Goal: Book appointment/travel/reservation

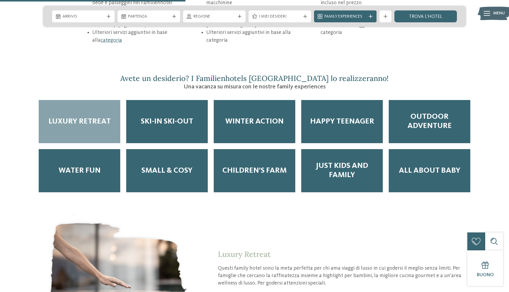
scroll to position [1018, 0]
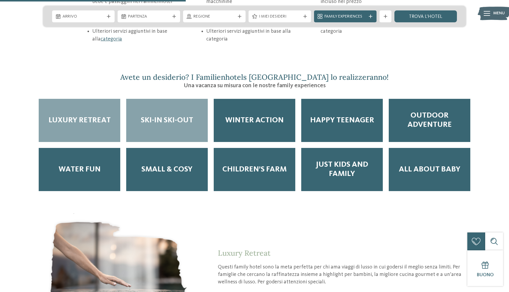
click at [174, 99] on div "Ski-in ski-out" at bounding box center [167, 120] width 82 height 43
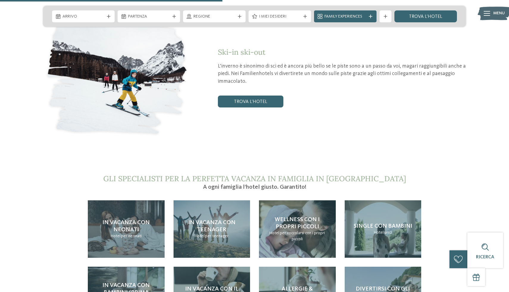
scroll to position [1210, 0]
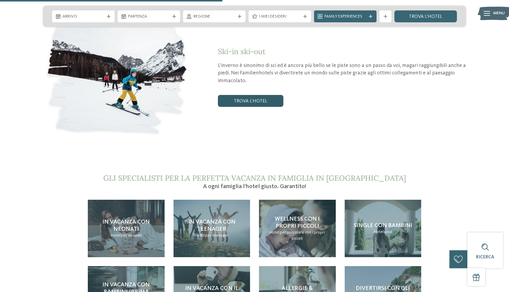
click at [263, 95] on link "trova l’hotel" at bounding box center [250, 101] width 65 height 12
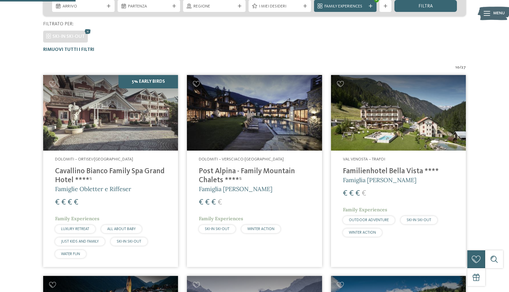
scroll to position [156, 0]
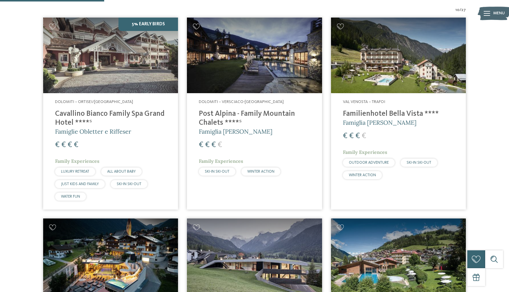
scroll to position [215, 0]
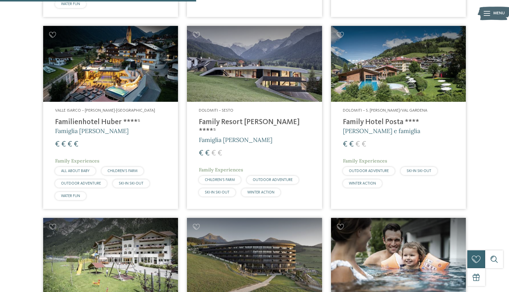
scroll to position [409, 0]
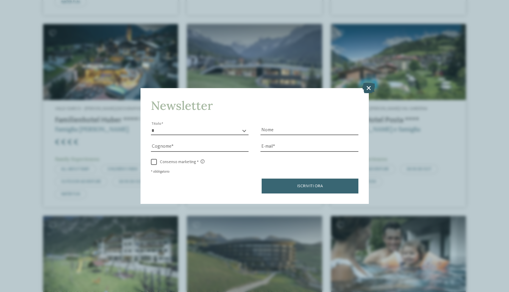
click at [367, 87] on icon at bounding box center [368, 88] width 13 height 10
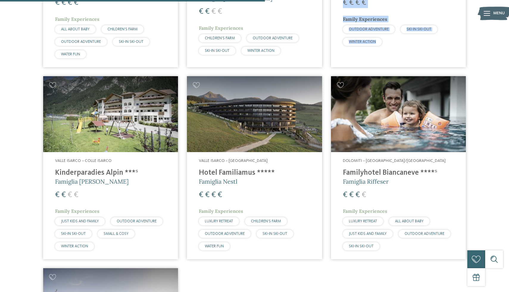
scroll to position [547, 0]
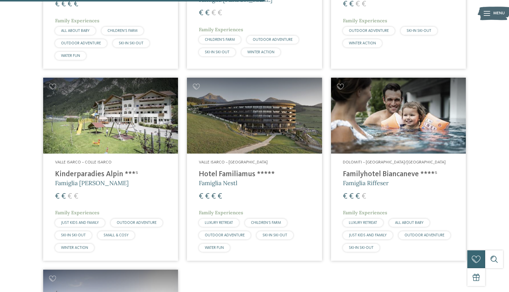
click at [473, 171] on div "10 / 27 5% Early Birds Dolomiti – Ortisei/Val Gardena Cavallino Bianco Family S…" at bounding box center [254, 64] width 494 height 779
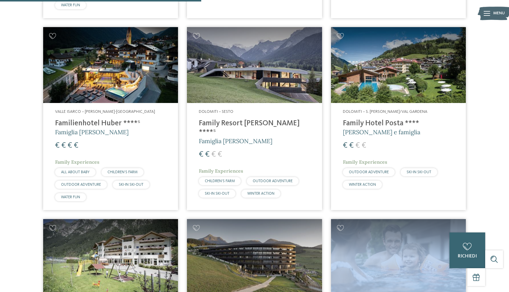
scroll to position [401, 0]
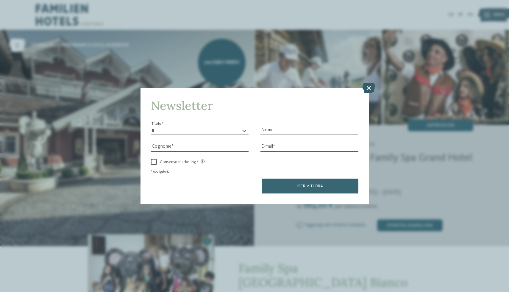
click at [367, 88] on icon at bounding box center [368, 88] width 13 height 10
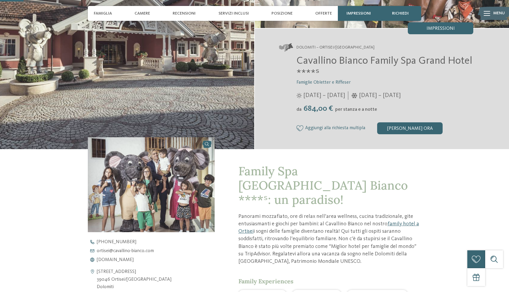
scroll to position [98, 0]
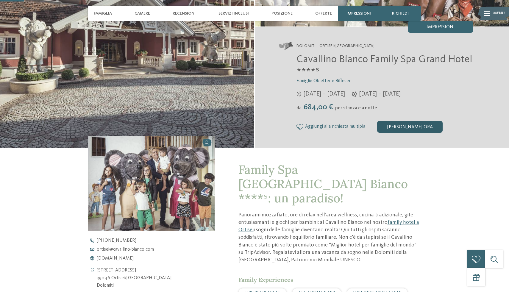
click at [404, 129] on div "[PERSON_NAME] ora" at bounding box center [409, 127] width 65 height 12
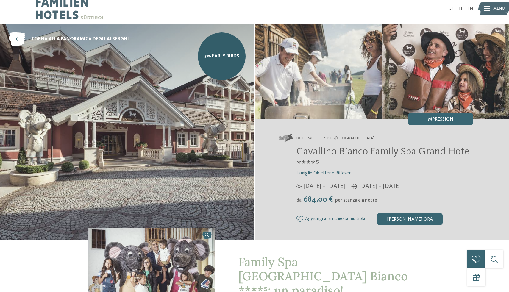
scroll to position [0, 0]
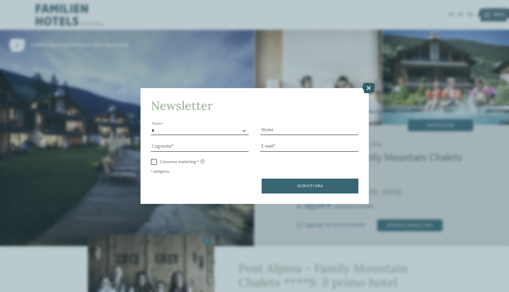
click at [370, 85] on icon at bounding box center [368, 88] width 13 height 10
